Goal: Use online tool/utility

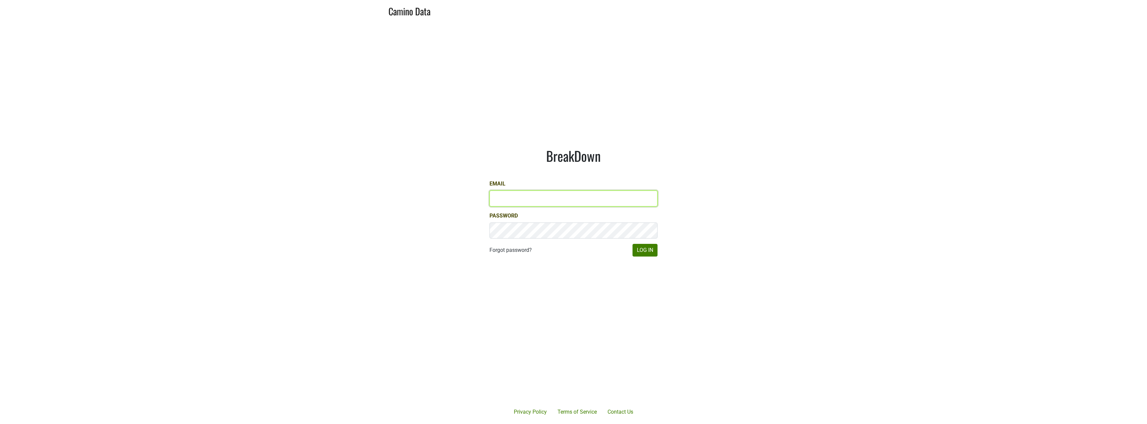
click at [513, 196] on input "Email" at bounding box center [574, 198] width 168 height 16
type input "mcapista@realmcellars.com"
click at [633, 244] on button "Log In" at bounding box center [645, 250] width 25 height 13
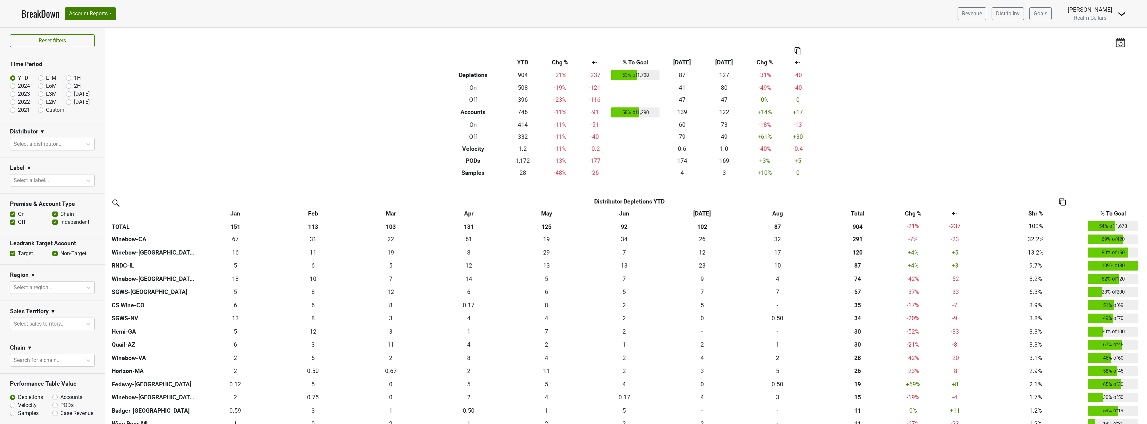
click at [361, 153] on div "Filters Breakdown Type YTD Chg % +- % To Goal Aug ‘[DATE] Chg % +- Depletions 9…" at bounding box center [626, 226] width 1042 height 396
click at [87, 16] on button "Account Reports" at bounding box center [90, 13] width 51 height 13
click at [92, 27] on link "SuperRanker" at bounding box center [94, 29] width 59 height 11
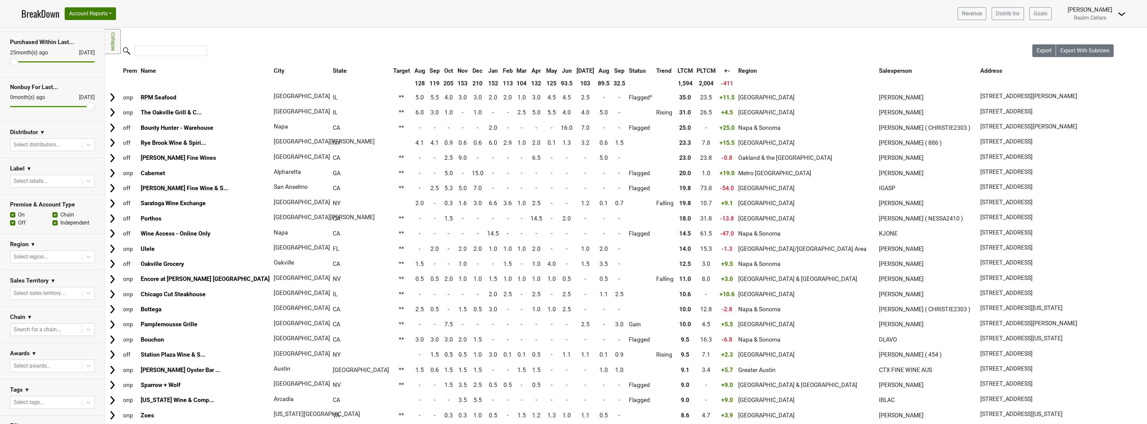
scroll to position [33, 0]
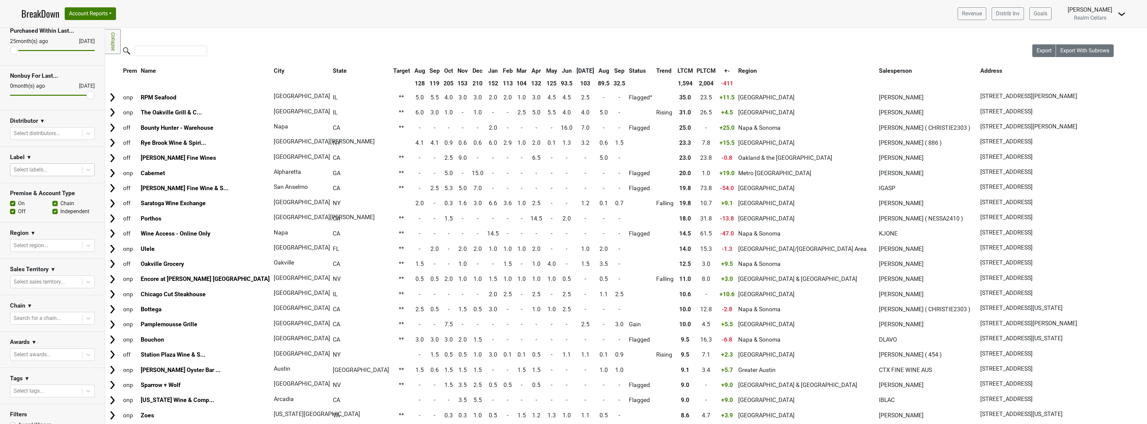
click at [41, 168] on div at bounding box center [46, 169] width 65 height 9
type input "bar"
click at [46, 183] on div "The Bard" at bounding box center [50, 185] width 80 height 13
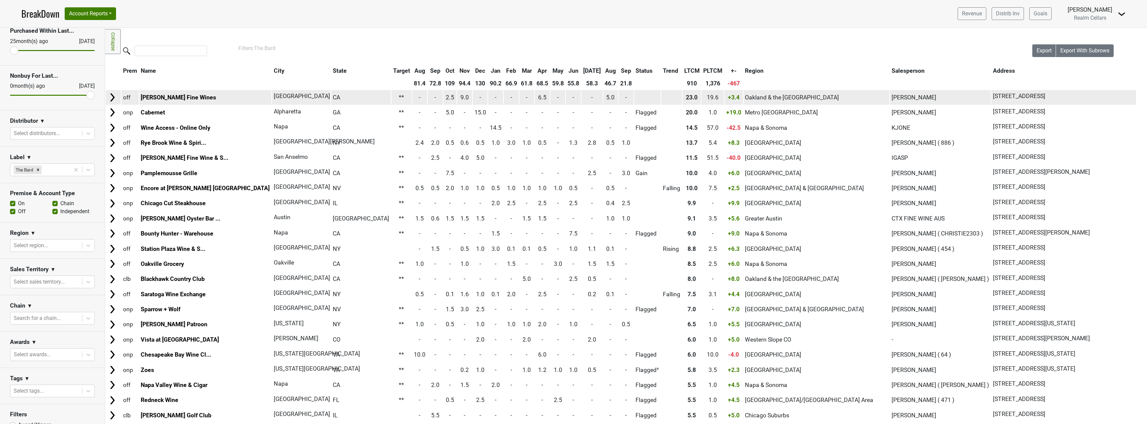
drag, startPoint x: 542, startPoint y: 97, endPoint x: 554, endPoint y: 96, distance: 11.7
click at [603, 96] on td "5.0" at bounding box center [610, 97] width 15 height 14
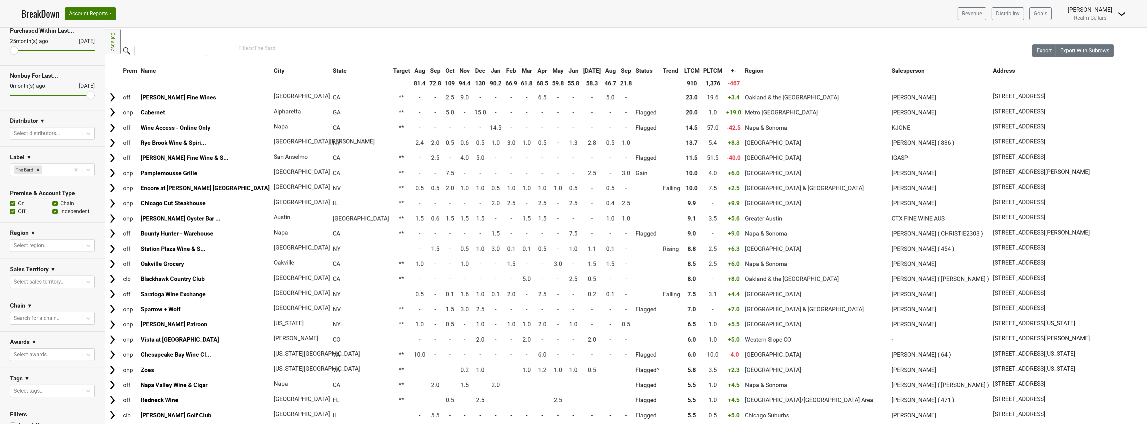
click at [355, 40] on div "Filters Collapse Loading, please wait... Please wait, your file is being downlo…" at bounding box center [626, 226] width 1042 height 396
click at [409, 39] on div "Filters Collapse Loading, please wait... Please wait, your file is being downlo…" at bounding box center [626, 226] width 1042 height 396
click at [755, 41] on div "Filters Collapse Loading, please wait... Please wait, your file is being downlo…" at bounding box center [626, 226] width 1042 height 396
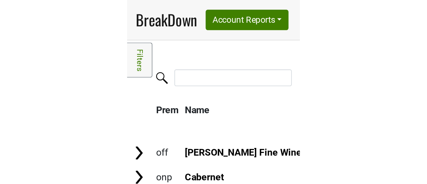
scroll to position [33, 0]
